Goal: Entertainment & Leisure: Consume media (video, audio)

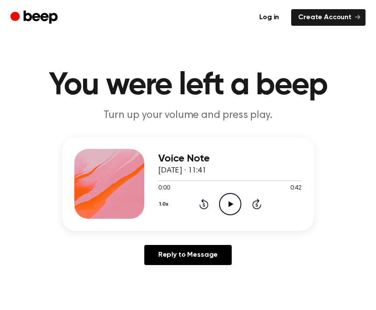
click at [230, 203] on icon at bounding box center [230, 204] width 5 height 6
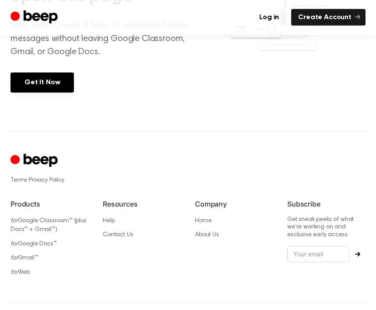
scroll to position [462, 0]
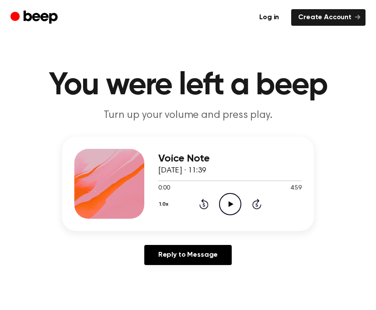
click at [227, 205] on icon "Play Audio" at bounding box center [230, 204] width 22 height 22
click at [226, 206] on icon "Play Audio" at bounding box center [230, 204] width 22 height 22
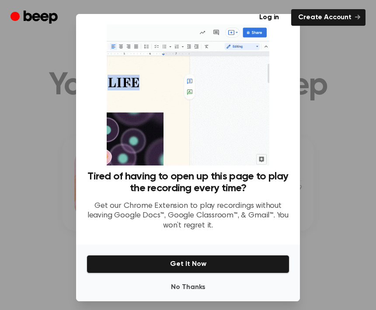
click at [329, 157] on div at bounding box center [188, 155] width 376 height 310
click at [333, 168] on div at bounding box center [188, 155] width 376 height 310
click at [333, 178] on div at bounding box center [188, 155] width 376 height 310
click at [332, 178] on div at bounding box center [188, 155] width 376 height 310
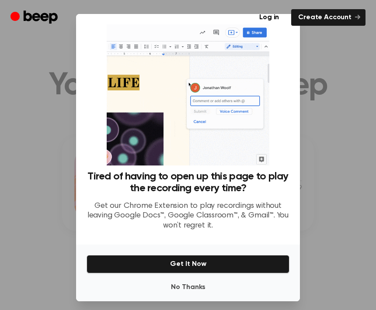
click at [335, 180] on div at bounding box center [188, 155] width 376 height 310
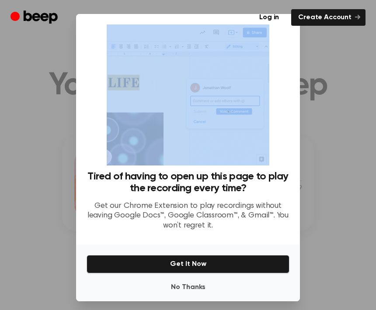
click at [341, 245] on div at bounding box center [188, 155] width 376 height 310
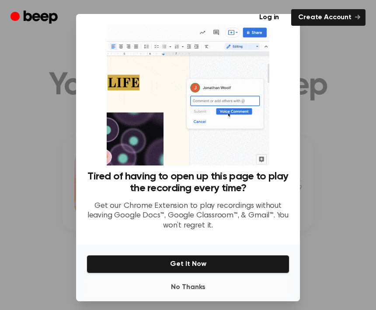
click at [189, 296] on button "No Thanks" at bounding box center [187, 287] width 203 height 17
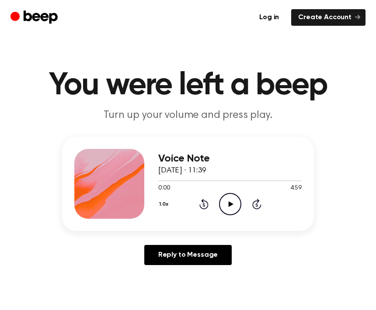
click at [232, 208] on icon "Play Audio" at bounding box center [230, 204] width 22 height 22
click at [204, 209] on icon at bounding box center [203, 204] width 9 height 10
click at [202, 206] on icon "Rewind 5 seconds" at bounding box center [204, 203] width 10 height 11
click at [204, 208] on icon "Rewind 5 seconds" at bounding box center [204, 203] width 10 height 11
click at [203, 203] on icon at bounding box center [203, 204] width 9 height 10
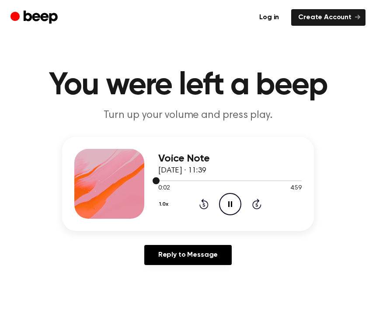
click at [294, 177] on div at bounding box center [229, 180] width 143 height 7
click at [279, 215] on div "Voice Note 27 August 2025 · 11:39 4:51 4:59 Your browser does not support the […" at bounding box center [229, 184] width 143 height 70
click at [200, 207] on icon at bounding box center [203, 204] width 9 height 10
click at [202, 208] on icon at bounding box center [203, 204] width 9 height 10
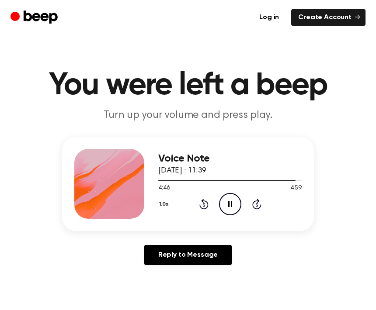
click at [202, 207] on icon "Rewind 5 seconds" at bounding box center [204, 203] width 10 height 11
click at [204, 204] on icon at bounding box center [203, 205] width 2 height 3
click at [202, 205] on icon "Rewind 5 seconds" at bounding box center [204, 203] width 10 height 11
click at [203, 204] on icon "Rewind 5 seconds" at bounding box center [204, 203] width 10 height 11
click at [202, 204] on icon "Rewind 5 seconds" at bounding box center [204, 203] width 10 height 11
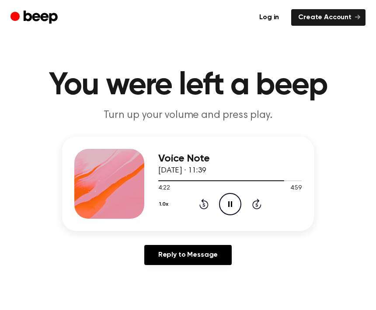
click at [204, 203] on icon "Rewind 5 seconds" at bounding box center [204, 203] width 10 height 11
click at [204, 204] on icon at bounding box center [203, 205] width 2 height 3
click at [204, 204] on icon "Rewind 5 seconds" at bounding box center [204, 203] width 10 height 11
click at [203, 206] on icon at bounding box center [203, 205] width 2 height 3
click at [204, 206] on icon at bounding box center [203, 205] width 2 height 3
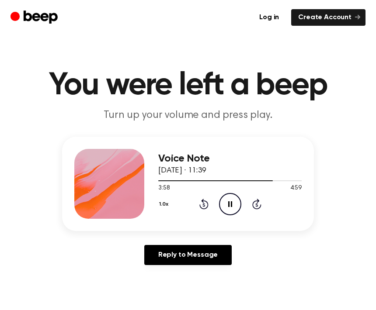
click at [205, 204] on icon "Rewind 5 seconds" at bounding box center [204, 203] width 10 height 11
click at [205, 205] on icon "Rewind 5 seconds" at bounding box center [204, 203] width 10 height 11
click at [205, 204] on icon "Rewind 5 seconds" at bounding box center [204, 203] width 10 height 11
click at [204, 206] on icon at bounding box center [203, 205] width 2 height 3
click at [206, 204] on icon "Rewind 5 seconds" at bounding box center [204, 203] width 10 height 11
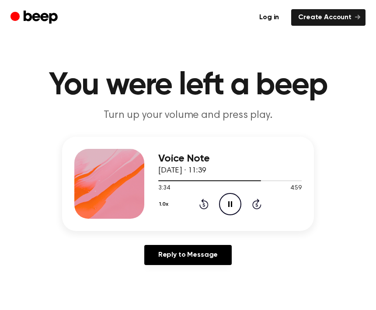
click at [204, 206] on icon at bounding box center [203, 205] width 2 height 3
click at [206, 203] on icon "Rewind 5 seconds" at bounding box center [204, 203] width 10 height 11
click at [205, 203] on icon "Rewind 5 seconds" at bounding box center [204, 203] width 10 height 11
click at [204, 207] on icon at bounding box center [203, 205] width 2 height 3
click at [204, 206] on icon "Rewind 5 seconds" at bounding box center [204, 203] width 10 height 11
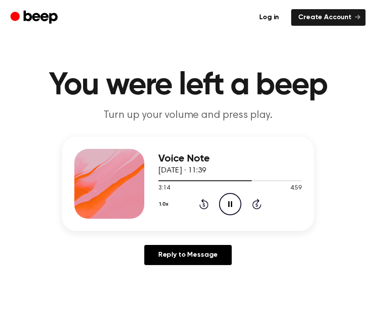
click at [203, 206] on icon at bounding box center [203, 205] width 2 height 3
click at [205, 208] on icon at bounding box center [203, 204] width 9 height 10
click at [203, 207] on icon "Rewind 5 seconds" at bounding box center [204, 203] width 10 height 11
click at [204, 205] on icon at bounding box center [203, 205] width 2 height 3
click at [203, 207] on icon "Rewind 5 seconds" at bounding box center [204, 203] width 10 height 11
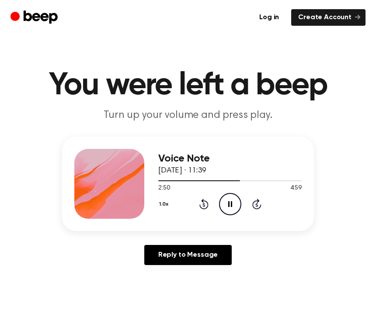
click at [204, 204] on icon at bounding box center [203, 205] width 2 height 3
click at [202, 206] on icon "Rewind 5 seconds" at bounding box center [204, 203] width 10 height 11
click at [200, 210] on div "1.0x Rewind 5 seconds Pause Audio Skip 5 seconds" at bounding box center [229, 204] width 143 height 22
click at [201, 209] on icon "Rewind 5 seconds" at bounding box center [204, 203] width 10 height 11
click at [204, 208] on icon "Rewind 5 seconds" at bounding box center [204, 203] width 10 height 11
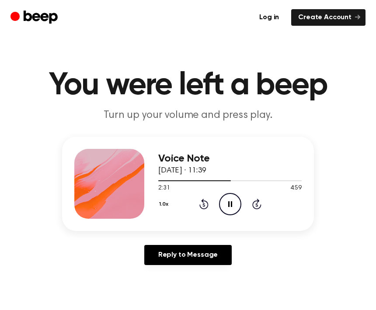
click at [203, 209] on icon at bounding box center [203, 204] width 9 height 10
click at [204, 206] on icon "Rewind 5 seconds" at bounding box center [204, 203] width 10 height 11
click at [203, 208] on icon at bounding box center [203, 204] width 9 height 10
click at [204, 209] on icon at bounding box center [203, 204] width 9 height 10
click at [204, 211] on div "1.0x Rewind 5 seconds Pause Audio Skip 5 seconds" at bounding box center [229, 204] width 143 height 22
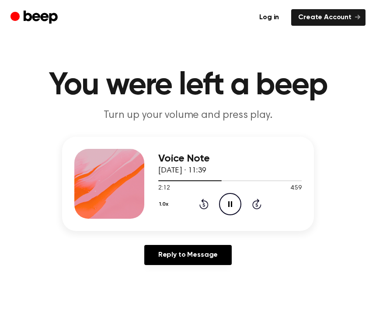
click at [206, 208] on icon at bounding box center [203, 204] width 9 height 10
click at [206, 207] on icon at bounding box center [203, 204] width 9 height 10
click at [205, 205] on icon "Rewind 5 seconds" at bounding box center [204, 203] width 10 height 11
click at [204, 209] on icon at bounding box center [203, 204] width 9 height 10
click at [206, 206] on icon "Rewind 5 seconds" at bounding box center [204, 203] width 10 height 11
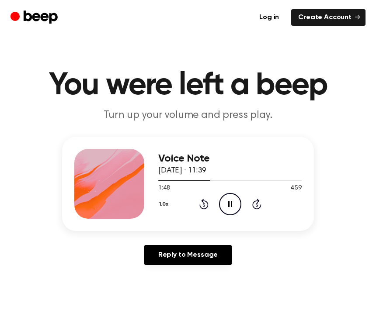
click at [205, 205] on icon "Rewind 5 seconds" at bounding box center [204, 203] width 10 height 11
click at [204, 207] on icon "Rewind 5 seconds" at bounding box center [204, 203] width 10 height 11
click at [202, 207] on icon "Rewind 5 seconds" at bounding box center [204, 203] width 10 height 11
click at [204, 207] on icon "Rewind 5 seconds" at bounding box center [204, 203] width 10 height 11
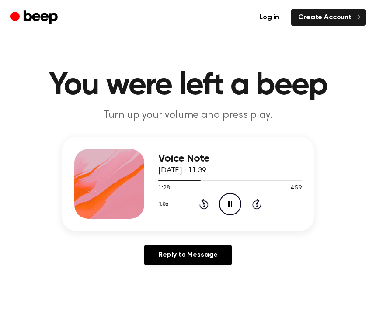
click at [206, 205] on icon "Rewind 5 seconds" at bounding box center [204, 203] width 10 height 11
click at [206, 206] on icon "Rewind 5 seconds" at bounding box center [204, 203] width 10 height 11
click at [206, 204] on icon "Rewind 5 seconds" at bounding box center [204, 203] width 10 height 11
click at [206, 205] on icon "Rewind 5 seconds" at bounding box center [204, 203] width 10 height 11
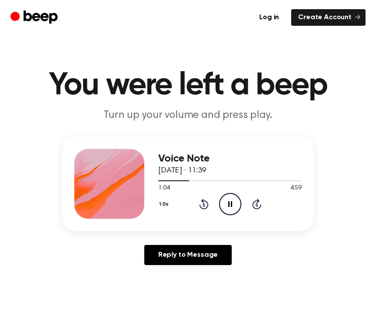
click at [207, 205] on icon "Rewind 5 seconds" at bounding box center [204, 203] width 10 height 11
click at [207, 207] on icon at bounding box center [203, 204] width 9 height 10
click at [207, 206] on icon "Rewind 5 seconds" at bounding box center [204, 203] width 10 height 11
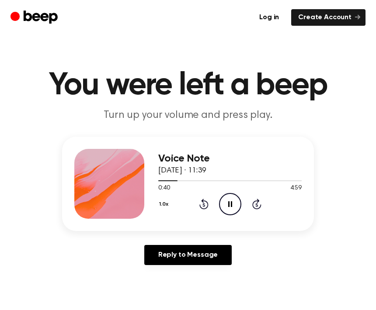
click at [207, 206] on icon "Rewind 5 seconds" at bounding box center [204, 203] width 10 height 11
click at [207, 208] on icon at bounding box center [203, 204] width 9 height 10
click at [207, 207] on icon at bounding box center [203, 204] width 9 height 10
click at [208, 206] on div "1.0x Rewind 5 seconds Pause Audio Skip 5 seconds" at bounding box center [229, 204] width 143 height 22
click at [208, 204] on div "1.0x Rewind 5 seconds Pause Audio Skip 5 seconds" at bounding box center [229, 204] width 143 height 22
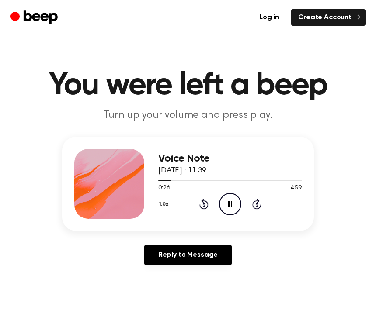
click at [208, 204] on icon at bounding box center [203, 204] width 9 height 10
click at [207, 206] on icon at bounding box center [203, 204] width 9 height 10
click at [207, 207] on icon at bounding box center [203, 204] width 9 height 10
click at [208, 207] on icon at bounding box center [203, 204] width 9 height 10
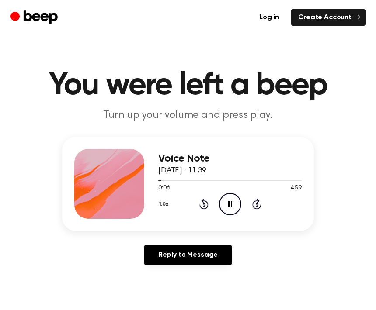
click at [207, 207] on icon at bounding box center [203, 204] width 9 height 10
click at [207, 209] on icon "Rewind 5 seconds" at bounding box center [204, 203] width 10 height 11
click at [230, 205] on icon at bounding box center [230, 204] width 5 height 6
click at [228, 204] on icon "Pause Audio" at bounding box center [230, 204] width 22 height 22
click at [241, 202] on div "1.0x Rewind 5 seconds Play Audio Skip 5 seconds" at bounding box center [229, 204] width 143 height 22
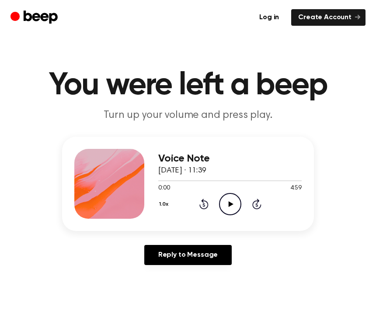
click at [241, 202] on div "1.0x Rewind 5 seconds Play Audio Skip 5 seconds" at bounding box center [229, 204] width 143 height 22
